Goal: Find specific page/section: Find specific page/section

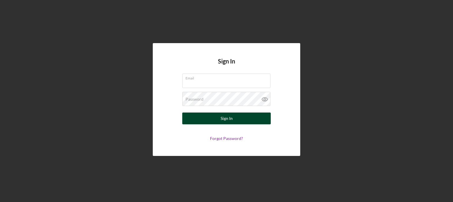
type input "[EMAIL_ADDRESS][DOMAIN_NAME]"
click at [235, 118] on button "Sign In" at bounding box center [226, 118] width 88 height 12
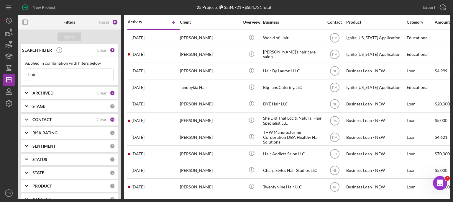
drag, startPoint x: 43, startPoint y: 75, endPoint x: 6, endPoint y: 73, distance: 37.8
click at [6, 73] on div "New Project 25 Projects $584,721 • $584,721 Total hair Export Icon/Export Filte…" at bounding box center [226, 99] width 447 height 199
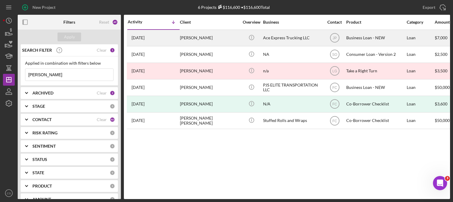
type input "[PERSON_NAME]"
click at [144, 38] on time "[DATE]" at bounding box center [137, 37] width 13 height 5
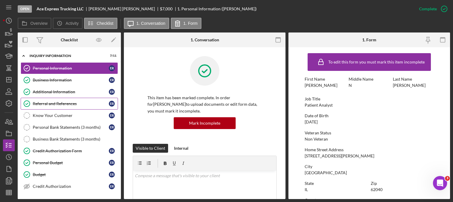
scroll to position [59, 0]
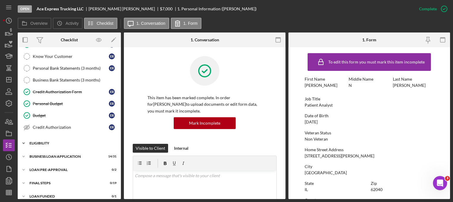
click at [24, 140] on icon "Icon/Expander" at bounding box center [24, 143] width 12 height 12
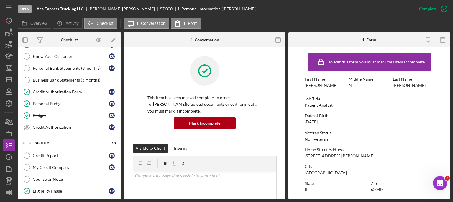
click at [47, 165] on div "My Credit Compass" at bounding box center [71, 167] width 76 height 5
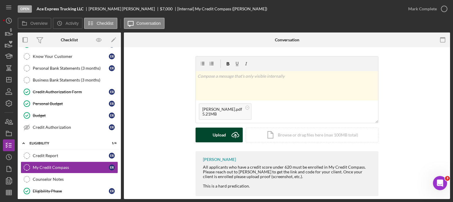
click at [237, 133] on icon "Icon/Upload" at bounding box center [235, 134] width 15 height 15
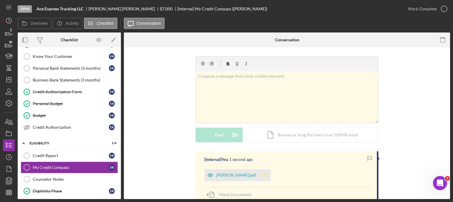
click at [268, 176] on icon "Icon/Star" at bounding box center [265, 175] width 12 height 12
click at [442, 7] on icon "button" at bounding box center [443, 8] width 15 height 15
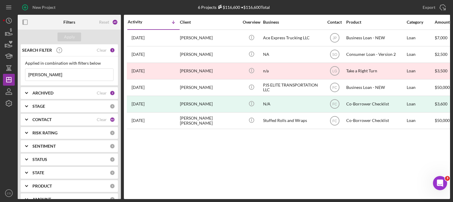
drag, startPoint x: 53, startPoint y: 74, endPoint x: 25, endPoint y: 73, distance: 28.6
click at [25, 73] on div "Applied in combination with filters below [PERSON_NAME] Icon/Menu Close" at bounding box center [69, 70] width 97 height 29
click at [70, 35] on div "Apply" at bounding box center [69, 36] width 11 height 9
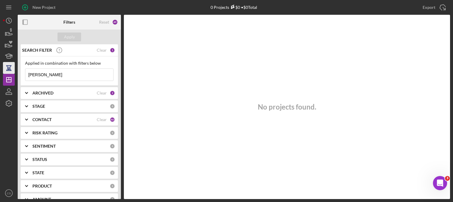
drag, startPoint x: 50, startPoint y: 74, endPoint x: 12, endPoint y: 73, distance: 38.3
click at [12, 73] on div "New Project 0 Projects $0 • $0 Total [PERSON_NAME] Export Icon/Export Filters R…" at bounding box center [226, 99] width 447 height 199
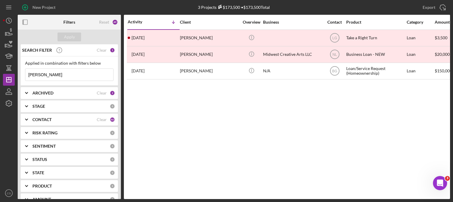
type input "[PERSON_NAME]"
click at [110, 93] on div "2" at bounding box center [112, 92] width 5 height 5
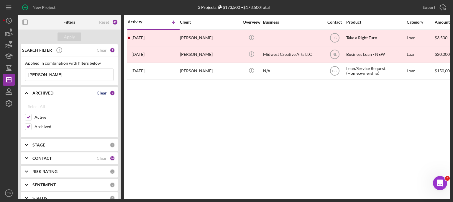
click at [102, 94] on div "Clear" at bounding box center [102, 92] width 10 height 5
checkbox input "false"
click at [97, 158] on div "Clear" at bounding box center [102, 158] width 10 height 5
click at [72, 40] on div "Apply" at bounding box center [69, 36] width 11 height 9
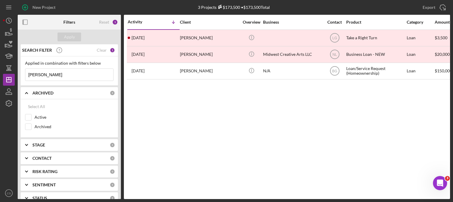
drag, startPoint x: 52, startPoint y: 77, endPoint x: 25, endPoint y: 75, distance: 27.8
click at [25, 75] on div "Applied in combination with filters below [PERSON_NAME] Icon/Menu Close" at bounding box center [69, 70] width 97 height 29
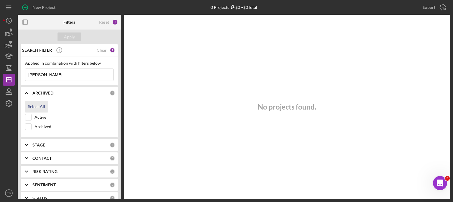
type input "[PERSON_NAME]"
click at [42, 105] on div "Select All" at bounding box center [36, 106] width 17 height 12
checkbox input "true"
click at [101, 156] on div "CONTACT" at bounding box center [70, 158] width 77 height 5
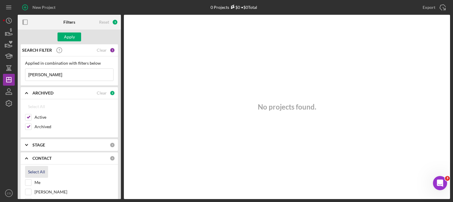
click at [44, 170] on div "Select All" at bounding box center [36, 172] width 17 height 12
checkbox input "true"
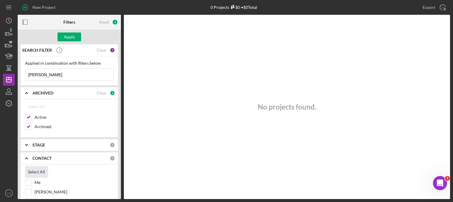
checkbox input "true"
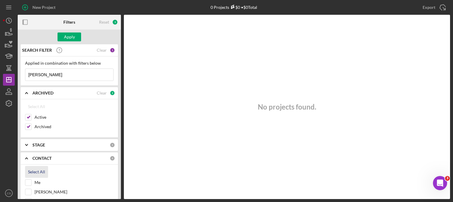
checkbox input "true"
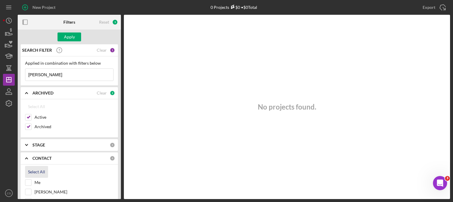
checkbox input "true"
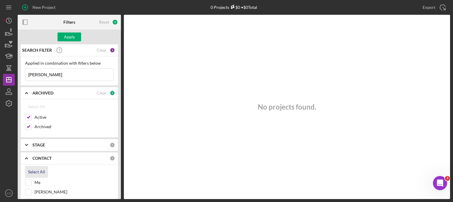
checkbox input "true"
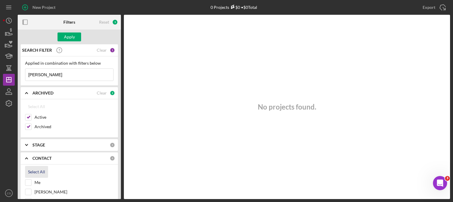
checkbox input "true"
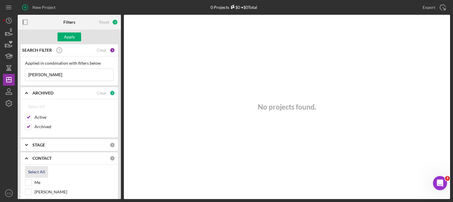
checkbox input "true"
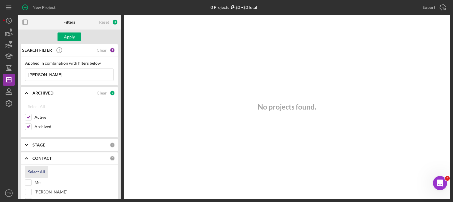
checkbox input "true"
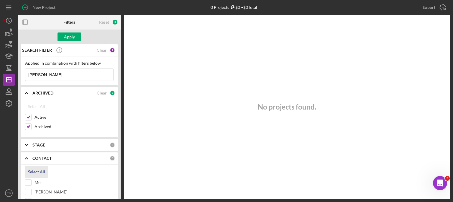
checkbox input "true"
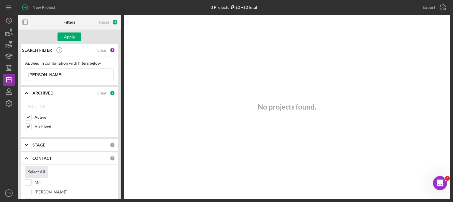
checkbox input "true"
click at [71, 39] on div "Apply" at bounding box center [69, 36] width 11 height 9
